Goal: Information Seeking & Learning: Learn about a topic

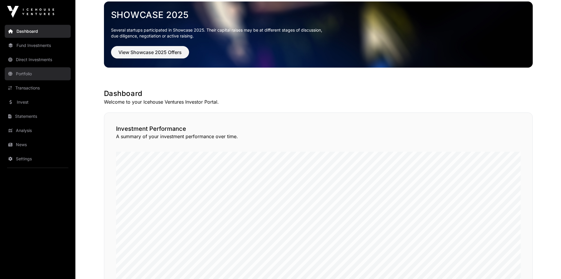
scroll to position [29, 0]
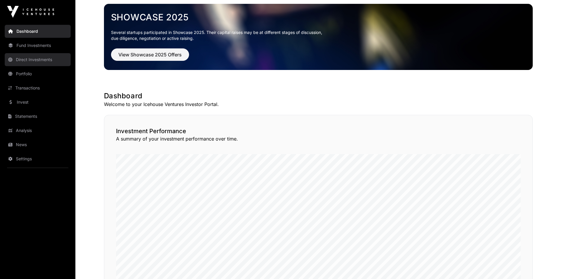
click at [40, 56] on link "Direct Investments" at bounding box center [38, 59] width 66 height 13
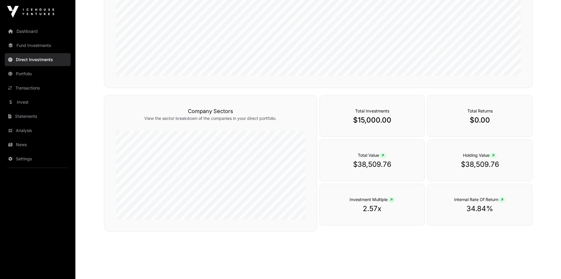
scroll to position [42, 0]
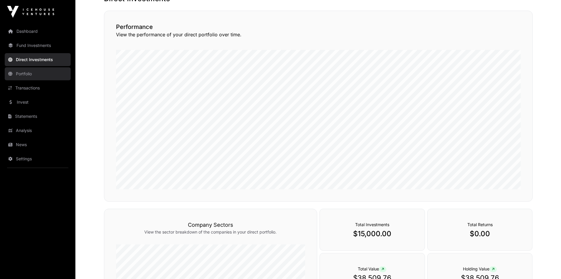
click at [34, 75] on link "Portfolio" at bounding box center [38, 73] width 66 height 13
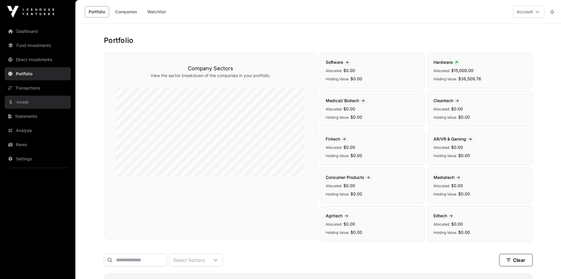
click at [28, 106] on link "Invest" at bounding box center [38, 101] width 66 height 13
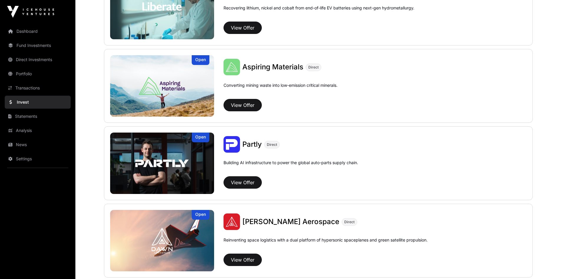
scroll to position [501, 0]
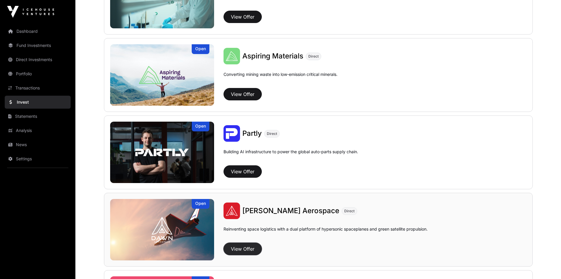
click at [236, 250] on button "View Offer" at bounding box center [243, 248] width 38 height 12
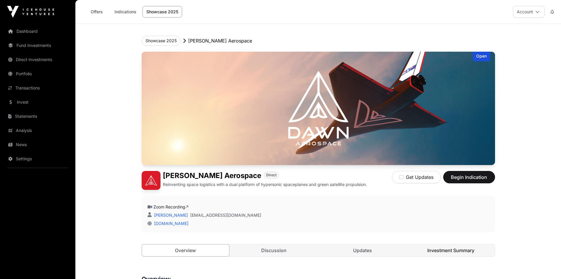
drag, startPoint x: 463, startPoint y: 241, endPoint x: 464, endPoint y: 246, distance: 5.0
click at [463, 242] on div "Open [PERSON_NAME] Aerospace Direct Reinventing space logistics with a dual pla…" at bounding box center [319, 160] width 354 height 216
click at [464, 247] on link "Investment Summary" at bounding box center [452, 250] width 88 height 12
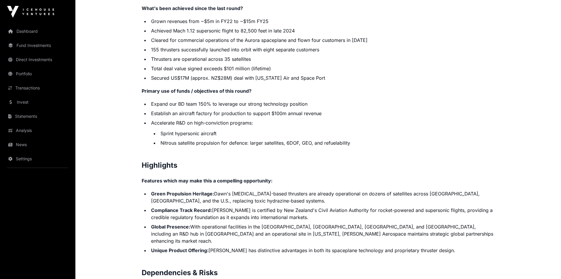
scroll to position [922, 0]
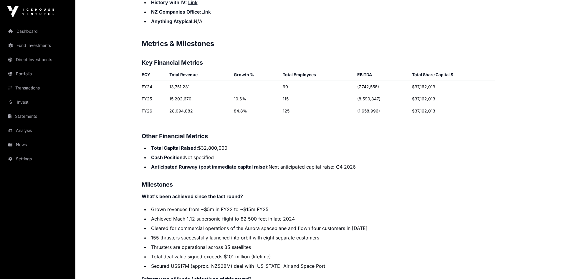
click at [459, 144] on li "Total Capital Raised: $32,800,000" at bounding box center [322, 147] width 346 height 7
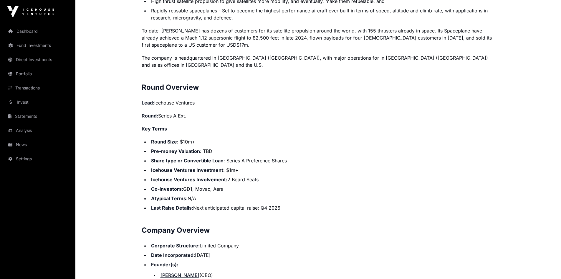
scroll to position [491, 0]
click at [484, 166] on li "Icehouse Ventures Investment : $1m+" at bounding box center [322, 169] width 346 height 7
drag, startPoint x: 153, startPoint y: 134, endPoint x: 223, endPoint y: 132, distance: 69.3
click at [223, 138] on li "Round Size : $10m+" at bounding box center [322, 141] width 346 height 7
click at [242, 138] on li "Round Size : $10m+" at bounding box center [322, 141] width 346 height 7
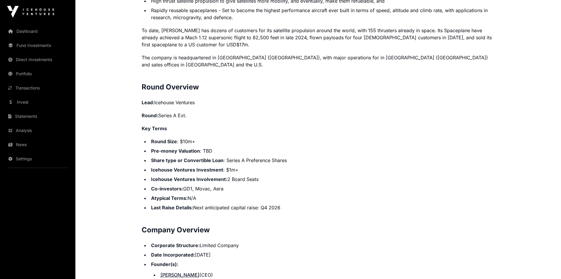
click at [244, 138] on li "Round Size : $10m+" at bounding box center [322, 141] width 346 height 7
drag, startPoint x: 161, startPoint y: 145, endPoint x: 226, endPoint y: 142, distance: 65.5
click at [226, 147] on li "Pre-money Valuation : TBD" at bounding box center [322, 150] width 346 height 7
click at [233, 147] on li "Pre-money Valuation : TBD" at bounding box center [322, 150] width 346 height 7
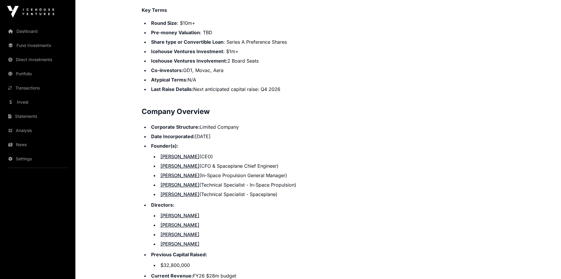
scroll to position [609, 0]
drag, startPoint x: 298, startPoint y: 33, endPoint x: 261, endPoint y: 38, distance: 37.4
click at [255, 39] on li "Share type or Convertible Loan : Series A Preference Shares" at bounding box center [322, 42] width 346 height 7
drag, startPoint x: 306, startPoint y: 47, endPoint x: 289, endPoint y: 46, distance: 17.7
click at [305, 48] on li "Icehouse Ventures Investment : $1m+" at bounding box center [322, 51] width 346 height 7
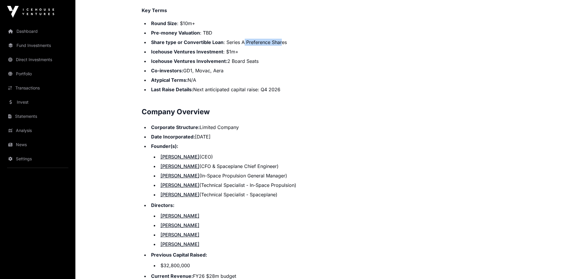
drag, startPoint x: 246, startPoint y: 37, endPoint x: 280, endPoint y: 37, distance: 34.2
click at [280, 39] on li "Share type or Convertible Loan : Series A Preference Shares" at bounding box center [322, 42] width 346 height 7
click at [316, 67] on li "Co-investors: GD1, Movac, Aera" at bounding box center [322, 70] width 346 height 7
drag, startPoint x: 205, startPoint y: 73, endPoint x: 342, endPoint y: 111, distance: 141.5
click at [140, 73] on div "Showcase 2025 [PERSON_NAME] Aerospace Open [PERSON_NAME] Aerospace Direct Reinv…" at bounding box center [318, 186] width 377 height 1543
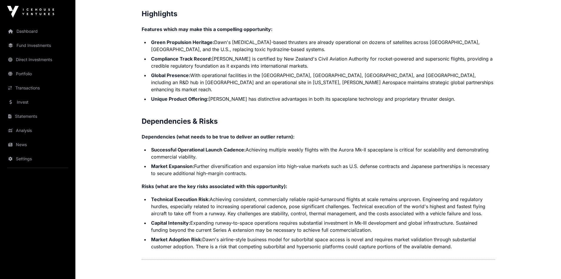
scroll to position [1317, 0]
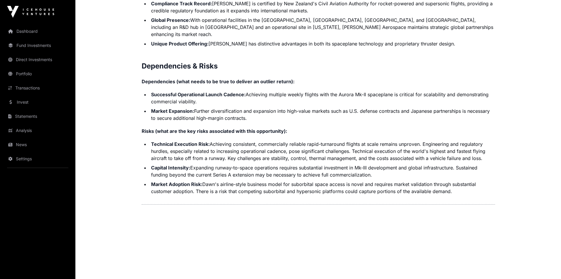
click at [455, 180] on li "Market Adoption Risk: Dawn's airline-style business model for suborbital space …" at bounding box center [322, 187] width 346 height 14
click at [456, 180] on li "Market Adoption Risk: Dawn's airline-style business model for suborbital space …" at bounding box center [322, 187] width 346 height 14
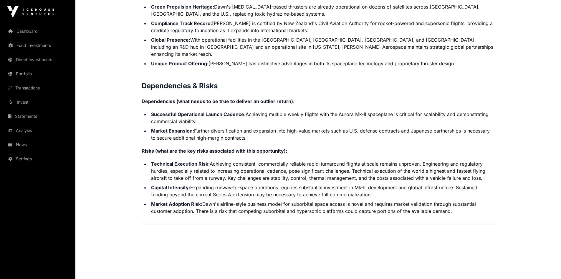
scroll to position [1287, 0]
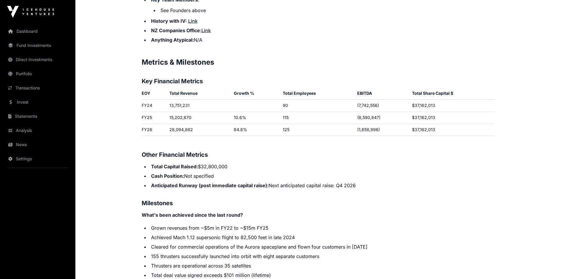
scroll to position [933, 0]
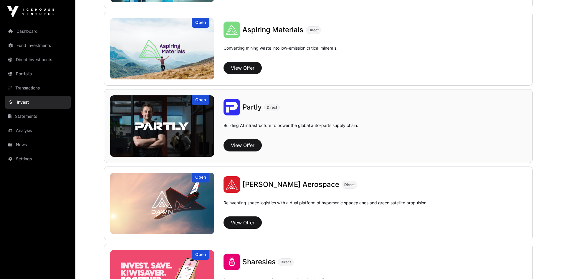
scroll to position [472, 0]
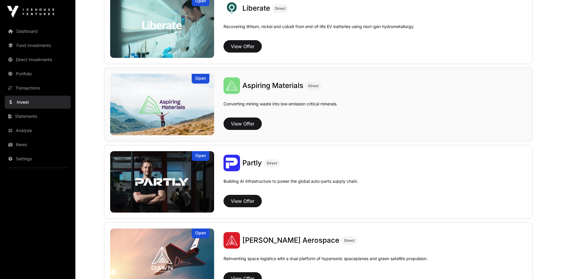
click at [420, 122] on div "View Offer" at bounding box center [375, 123] width 303 height 12
click at [172, 90] on img at bounding box center [162, 104] width 104 height 61
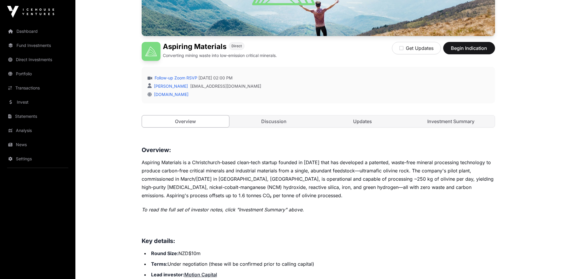
scroll to position [118, 0]
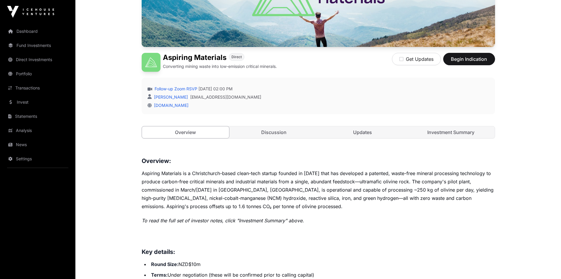
click at [310, 199] on p "Aspiring Materials is a Christchurch-based clean-tech startup founded in [DATE]…" at bounding box center [319, 189] width 354 height 41
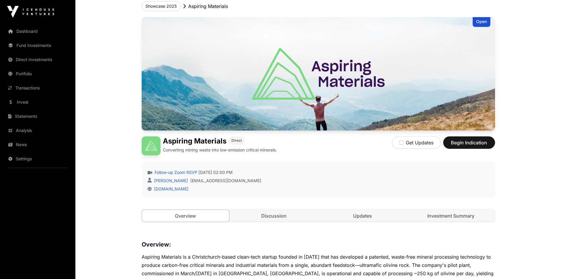
scroll to position [88, 0]
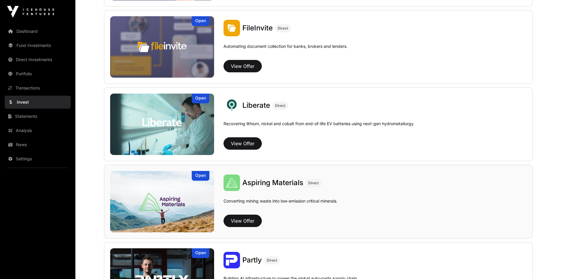
scroll to position [324, 0]
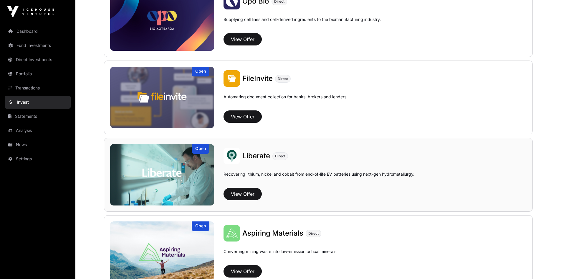
click at [158, 168] on img at bounding box center [162, 174] width 104 height 61
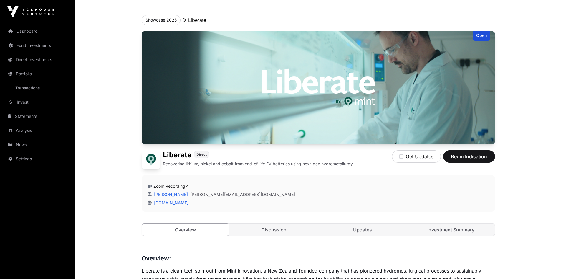
scroll to position [29, 0]
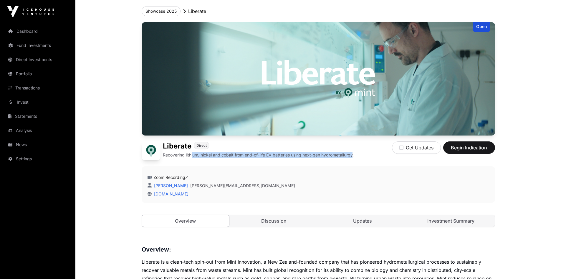
drag, startPoint x: 199, startPoint y: 155, endPoint x: 353, endPoint y: 154, distance: 154.1
click at [353, 154] on p "Recovering lithium, nickel and cobalt from end-of-life EV batteries using next-…" at bounding box center [258, 155] width 191 height 6
click at [354, 155] on p "Recovering lithium, nickel and cobalt from end-of-life EV batteries using next-…" at bounding box center [258, 155] width 191 height 6
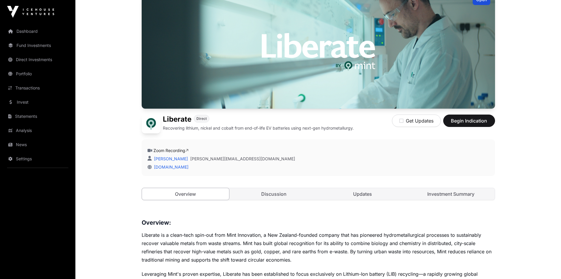
scroll to position [51, 0]
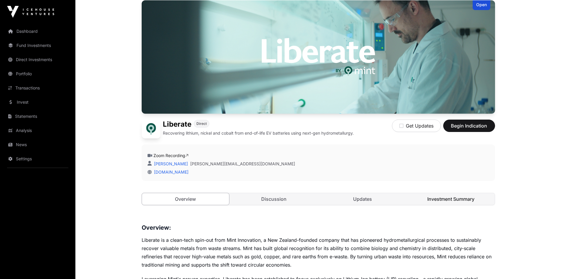
click at [468, 200] on link "Investment Summary" at bounding box center [452, 199] width 88 height 12
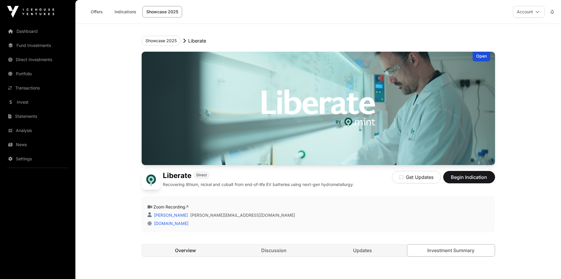
click at [218, 244] on link "Overview" at bounding box center [186, 250] width 88 height 12
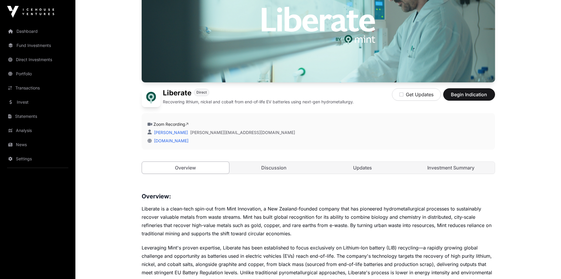
scroll to position [177, 0]
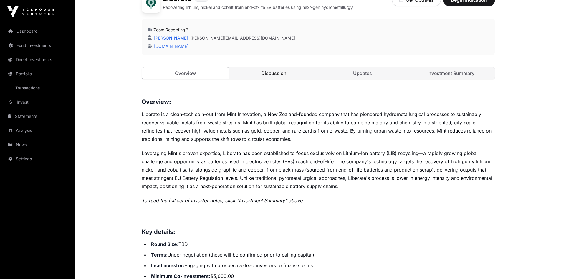
click at [266, 73] on link "Discussion" at bounding box center [274, 73] width 88 height 12
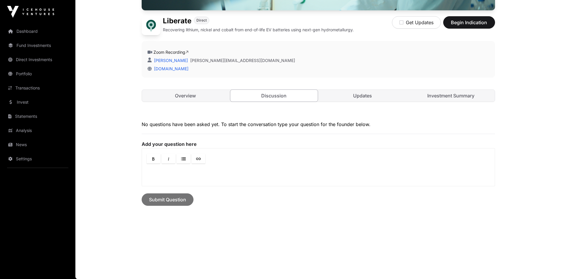
scroll to position [154, 0]
click at [212, 98] on link "Overview" at bounding box center [186, 96] width 88 height 12
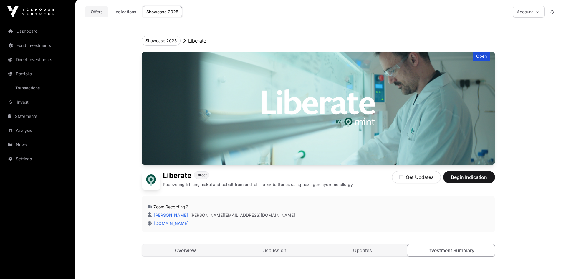
click at [98, 9] on link "Offers" at bounding box center [97, 11] width 24 height 11
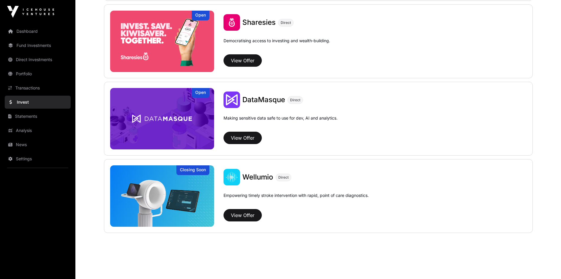
scroll to position [678, 0]
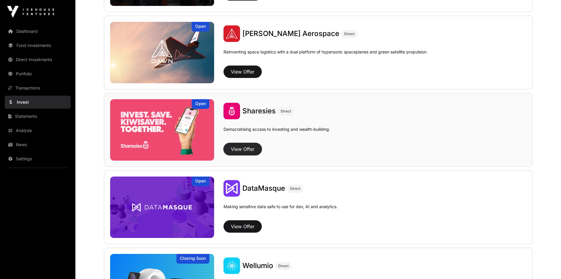
click at [245, 145] on button "View Offer" at bounding box center [243, 149] width 38 height 12
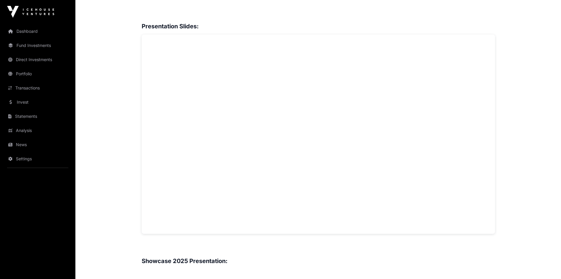
scroll to position [226, 0]
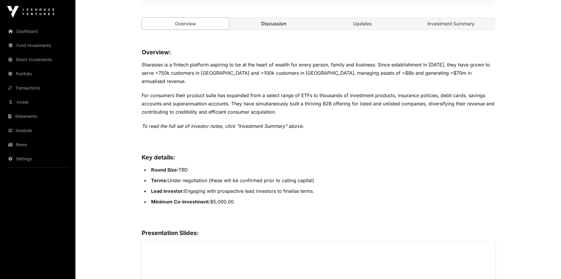
click at [280, 20] on link "Discussion" at bounding box center [274, 24] width 88 height 12
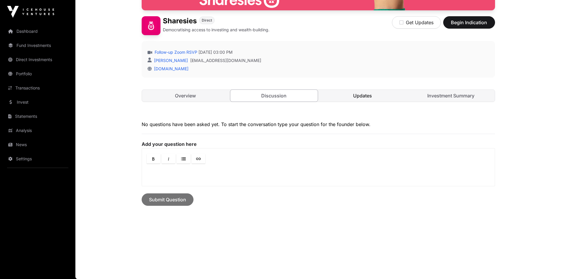
click at [367, 98] on link "Updates" at bounding box center [363, 96] width 88 height 12
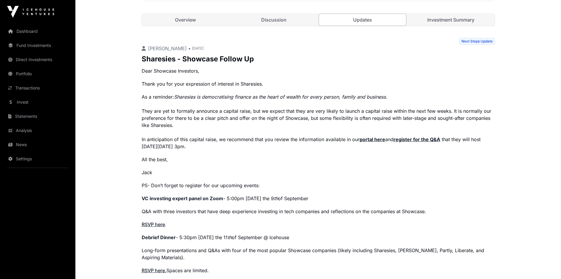
scroll to position [107, 0]
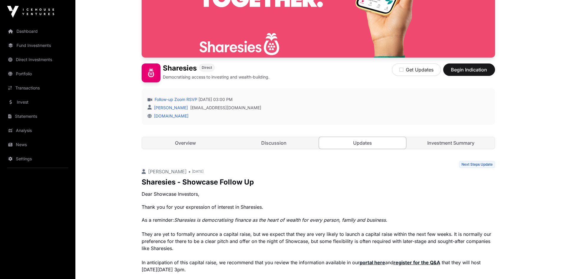
click at [431, 135] on div "Open Sharesies Direct Democratising access to investing and wealth-building. Ge…" at bounding box center [319, 52] width 354 height 216
click at [431, 139] on link "Investment Summary" at bounding box center [452, 143] width 88 height 12
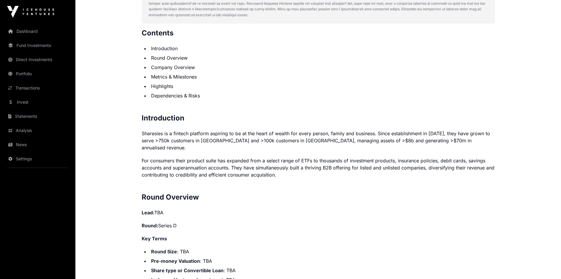
scroll to position [120, 0]
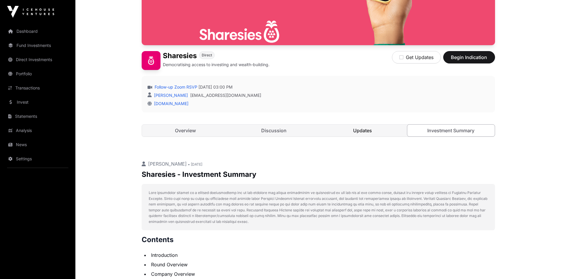
click at [375, 130] on link "Updates" at bounding box center [363, 130] width 88 height 12
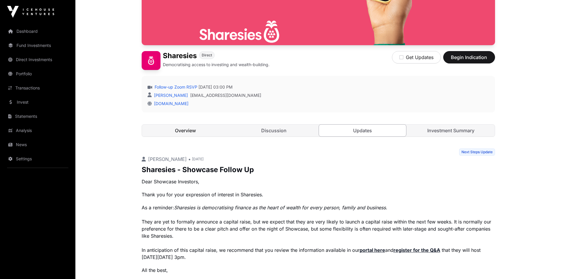
click at [199, 131] on link "Overview" at bounding box center [186, 130] width 88 height 12
